Goal: Task Accomplishment & Management: Complete application form

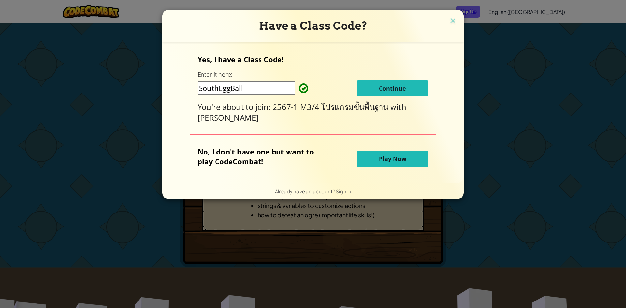
click at [403, 79] on div "Yes, I have a Class Code! Enter it here: SouthEggBall Continue You're about to …" at bounding box center [312, 88] width 230 height 68
click at [405, 87] on button "Continue" at bounding box center [393, 88] width 72 height 16
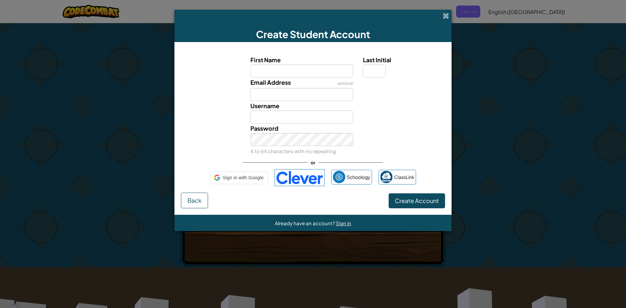
click at [405, 87] on div at bounding box center [403, 82] width 90 height 9
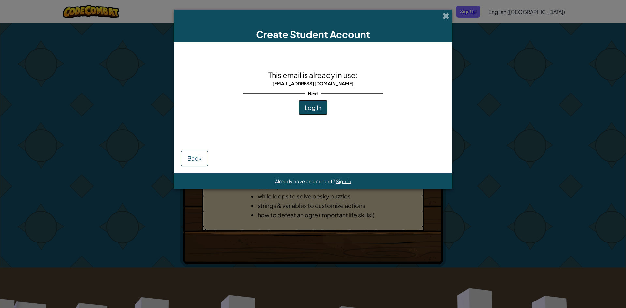
click at [310, 109] on span "Log In" at bounding box center [312, 107] width 17 height 7
